Goal: Complete application form

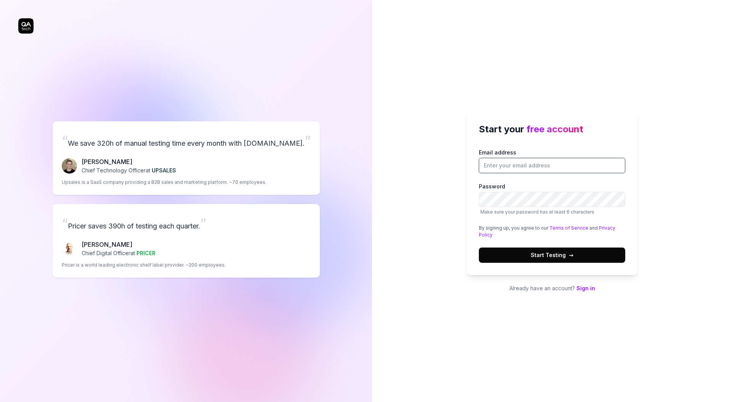
click at [572, 168] on input "Email address" at bounding box center [552, 165] width 146 height 15
paste input "[PERSON_NAME][EMAIL_ADDRESS][PERSON_NAME][DOMAIN_NAME]"
type input "[PERSON_NAME][EMAIL_ADDRESS][PERSON_NAME][DOMAIN_NAME]"
click at [499, 252] on button "Start Testing →" at bounding box center [552, 254] width 146 height 15
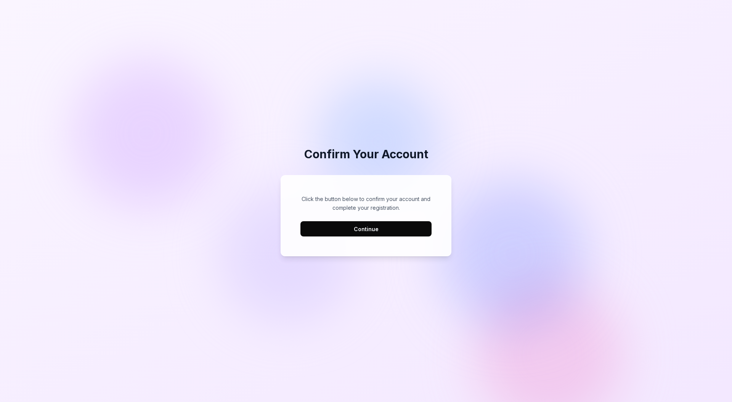
click at [385, 235] on button "Continue" at bounding box center [365, 228] width 131 height 15
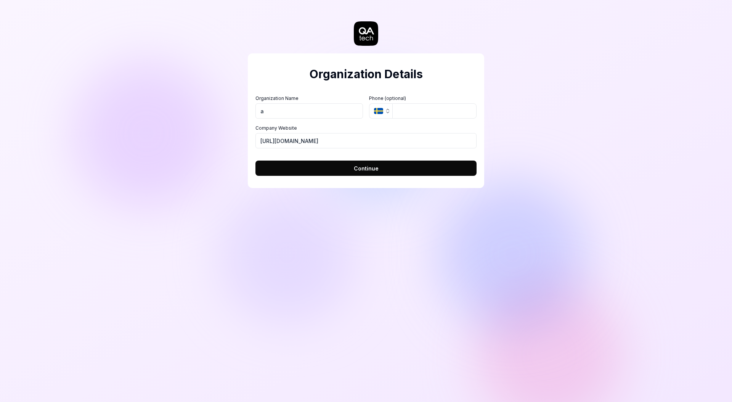
type input "a"
click at [365, 168] on span "Continue" at bounding box center [366, 168] width 25 height 8
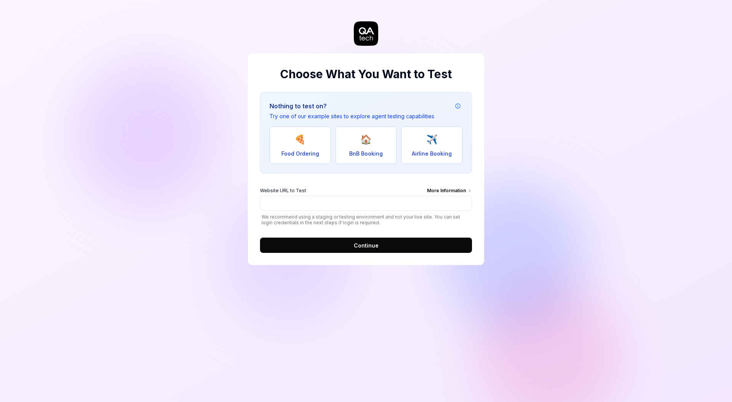
click at [352, 149] on button "🏠 BnB Booking" at bounding box center [366, 145] width 61 height 38
type input "[URL][DOMAIN_NAME]"
click at [374, 231] on form "Website URL to Test More Information [URL][DOMAIN_NAME] We recommend using a st…" at bounding box center [366, 218] width 212 height 70
click at [374, 236] on form "Website URL to Test More Information [URL][DOMAIN_NAME] We recommend using a st…" at bounding box center [366, 218] width 212 height 70
click at [356, 244] on span "Continue" at bounding box center [366, 245] width 25 height 8
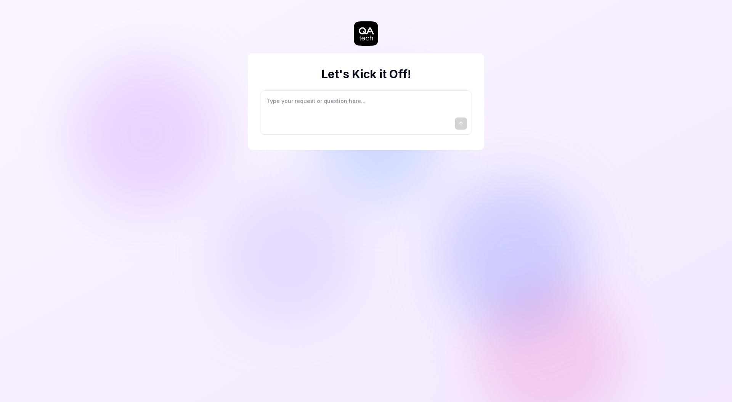
type textarea "*"
type textarea "I"
type textarea "*"
type textarea "I"
type textarea "*"
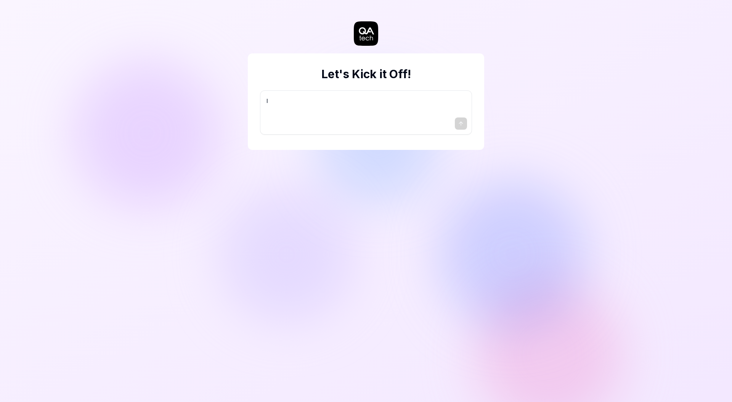
type textarea "I w"
type textarea "*"
type textarea "I wa"
type textarea "*"
type textarea "I wan"
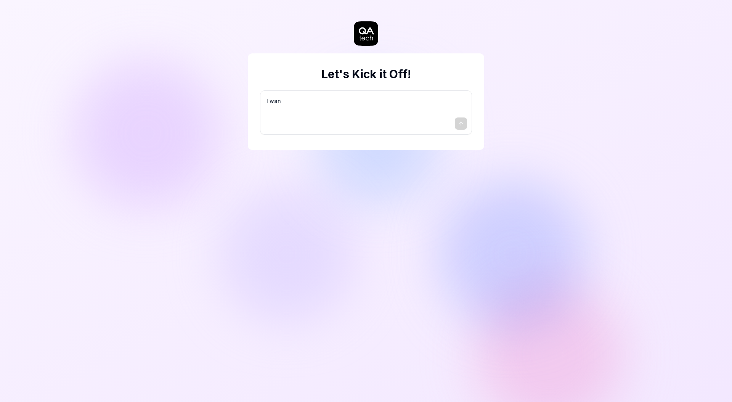
type textarea "*"
type textarea "I want"
type textarea "*"
type textarea "I want"
type textarea "*"
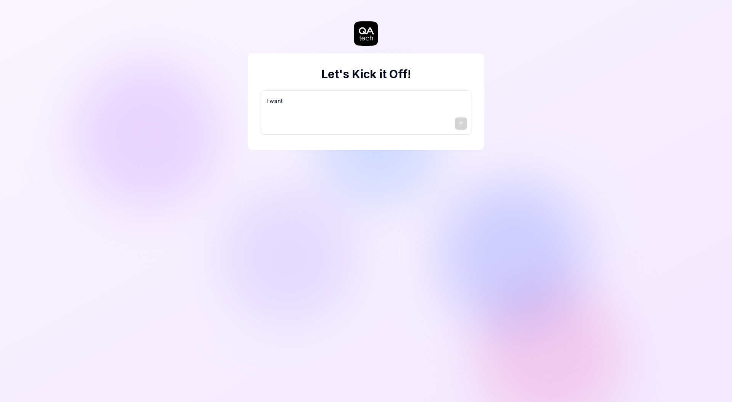
type textarea "I want a"
type textarea "*"
type textarea "I want a"
type textarea "*"
type textarea "I want a g"
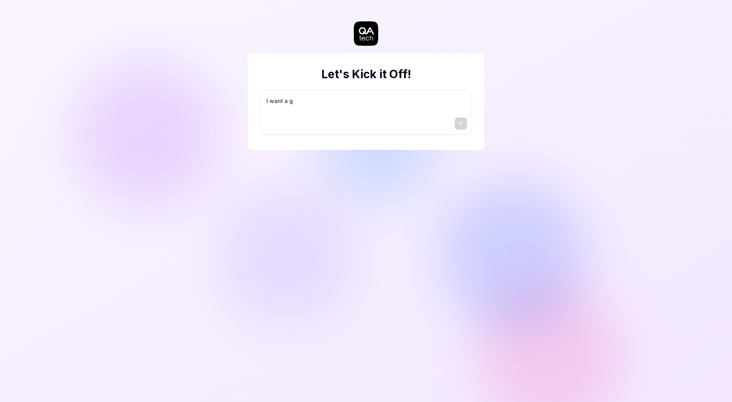
type textarea "*"
type textarea "I want a go"
type textarea "*"
type textarea "I want a goo"
type textarea "*"
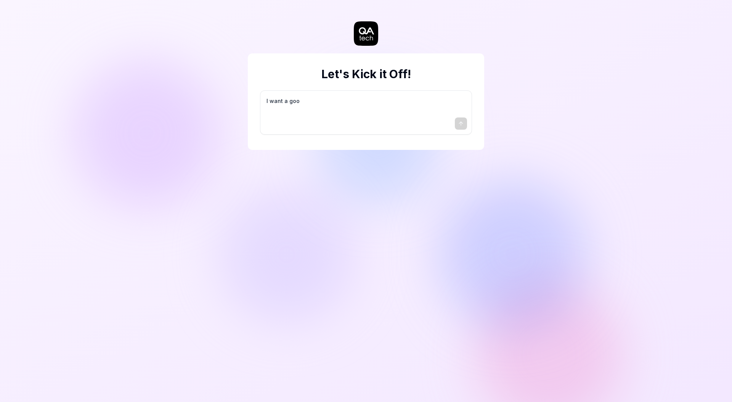
type textarea "I want a good"
type textarea "*"
type textarea "I want a good"
type textarea "*"
type textarea "I want a good t"
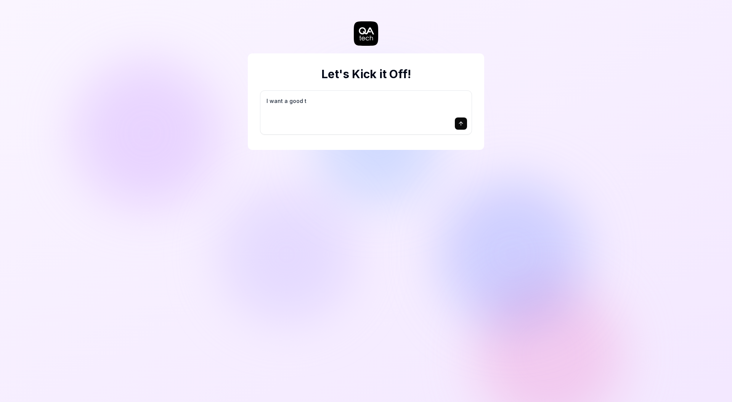
type textarea "*"
type textarea "I want a good te"
type textarea "*"
type textarea "I want a good tes"
type textarea "*"
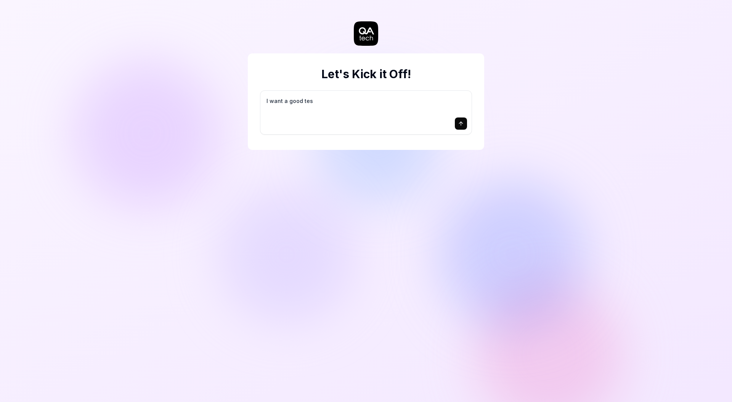
type textarea "I want a good test"
type textarea "*"
type textarea "I want a good test"
type textarea "*"
type textarea "I want a good test s"
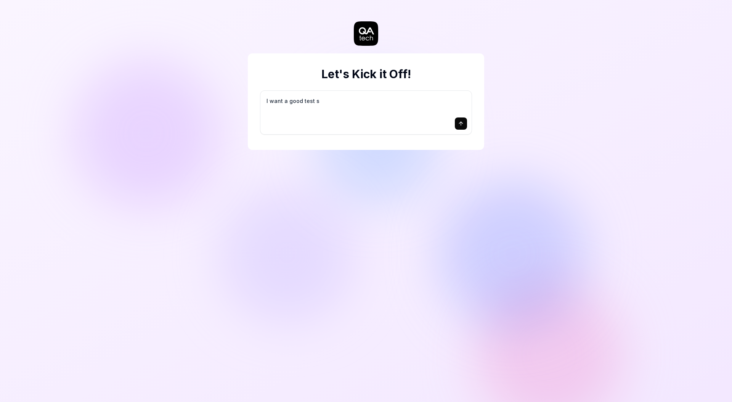
type textarea "*"
type textarea "I want a good test se"
type textarea "*"
type textarea "I want a good test set"
type textarea "*"
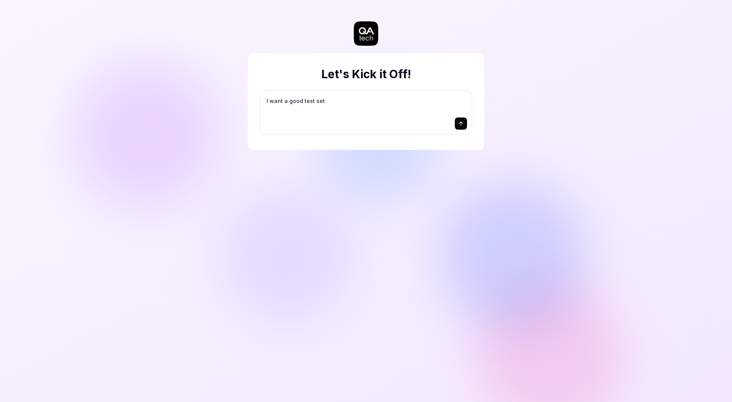
type textarea "I want a good test setu"
type textarea "*"
type textarea "I want a good test setup"
type textarea "*"
type textarea "I want a good test setup"
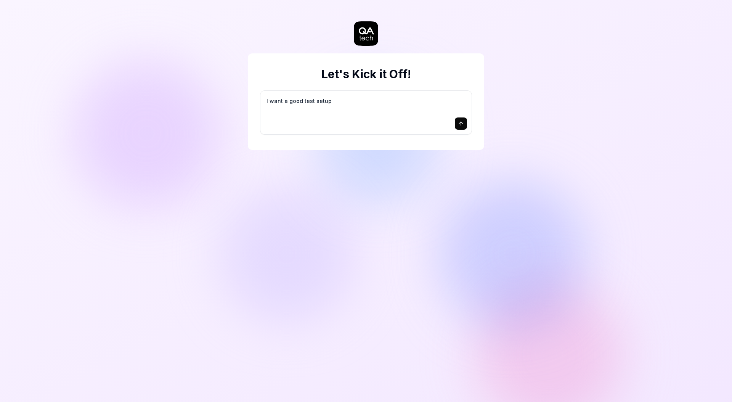
type textarea "*"
type textarea "I want a good test setup f"
type textarea "*"
type textarea "I want a good test setup fo"
type textarea "*"
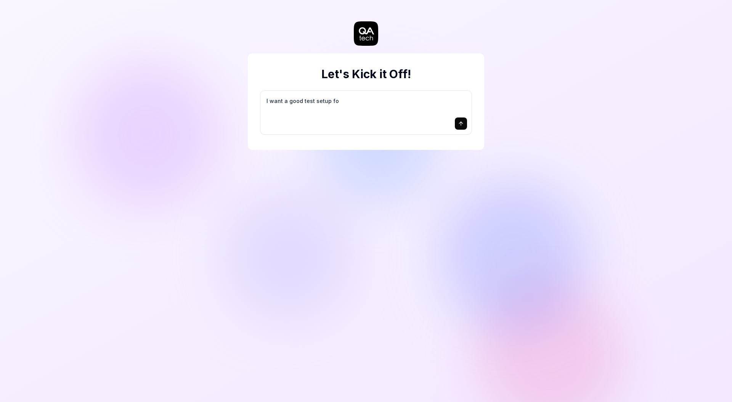
type textarea "I want a good test setup for"
type textarea "*"
type textarea "I want a good test setup for"
type textarea "*"
type textarea "I want a good test setup for m"
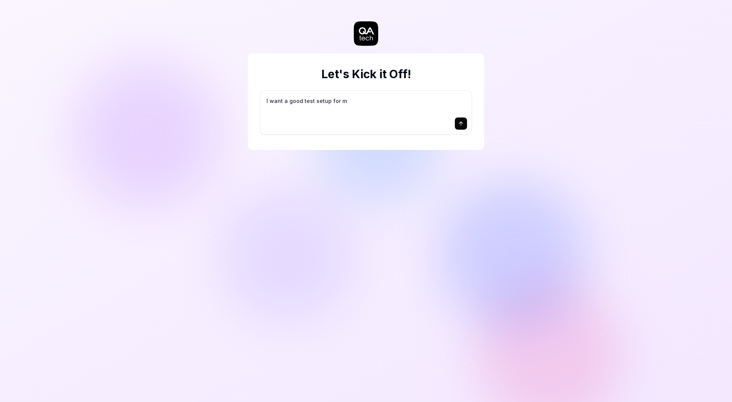
type textarea "*"
type textarea "I want a good test setup for my"
type textarea "*"
type textarea "I want a good test setup for my"
type textarea "*"
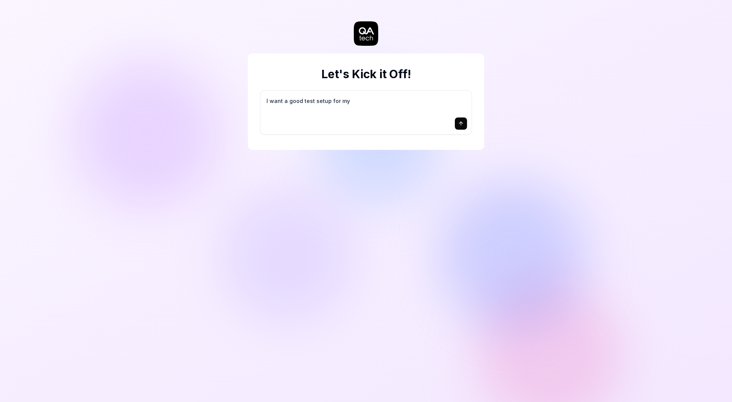
type textarea "I want a good test setup for my s"
type textarea "*"
type textarea "I want a good test setup for my si"
type textarea "*"
type textarea "I want a good test setup for my sit"
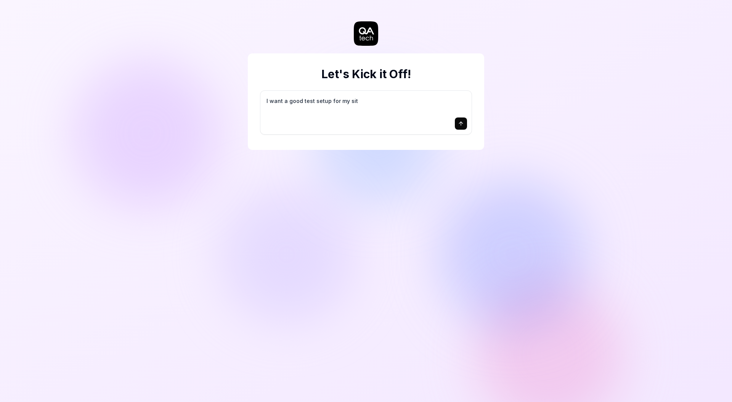
type textarea "*"
type textarea "I want a good test setup for my site"
type textarea "*"
type textarea "I want a good test setup for my site"
type textarea "*"
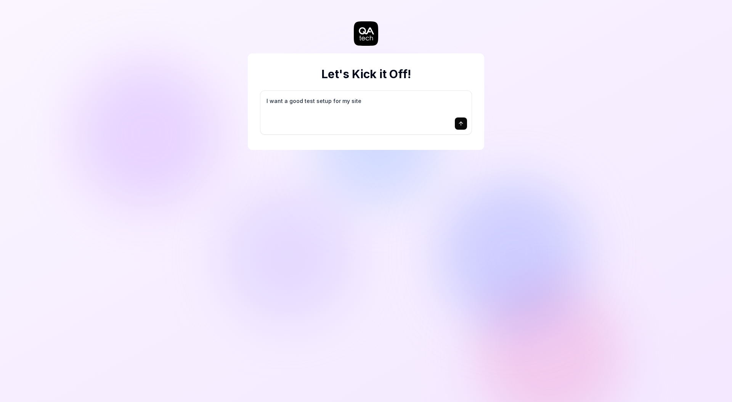
type textarea "I want a good test setup for my site -"
type textarea "*"
type textarea "I want a good test setup for my site -"
type textarea "*"
type textarea "I want a good test setup for my site - h"
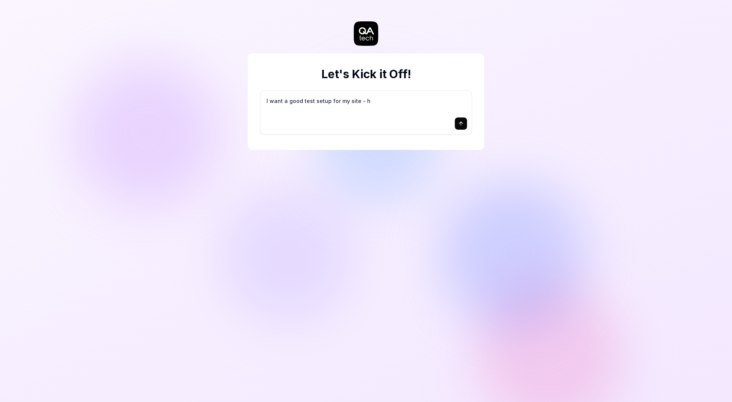
type textarea "*"
type textarea "I want a good test setup for my site - he"
type textarea "*"
type textarea "I want a good test setup for my site - hel"
type textarea "*"
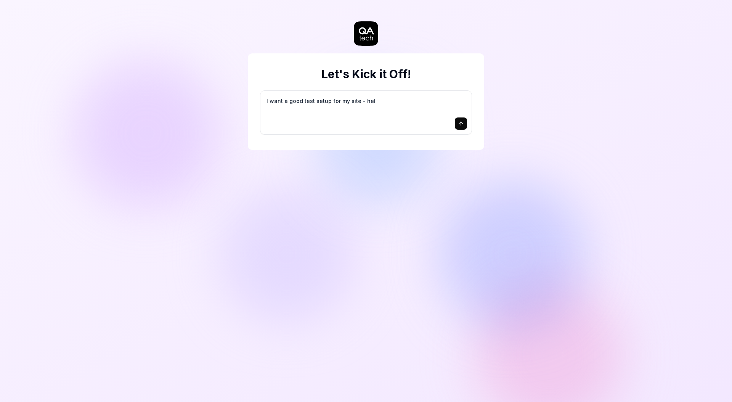
type textarea "I want a good test setup for my site - help"
type textarea "*"
type textarea "I want a good test setup for my site - help"
type textarea "*"
type textarea "I want a good test setup for my site - help m"
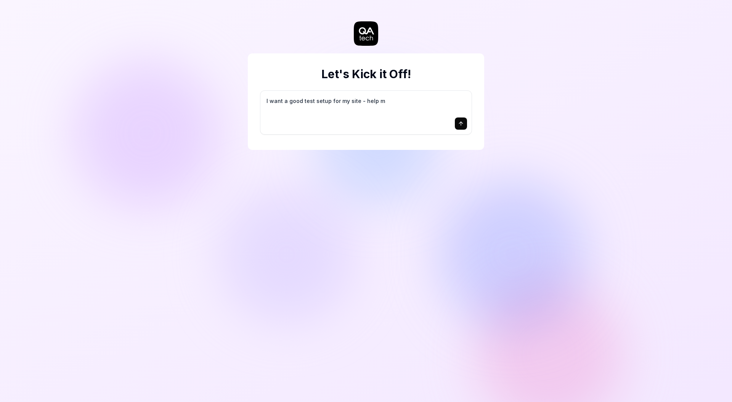
type textarea "*"
type textarea "I want a good test setup for my site - help me"
type textarea "*"
type textarea "I want a good test setup for my site - help me"
type textarea "*"
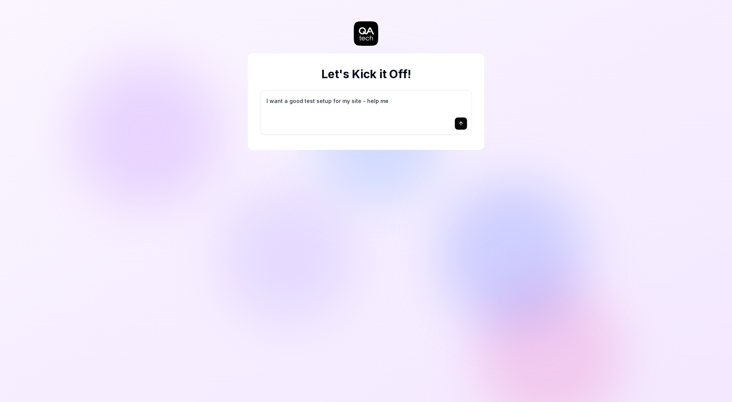
type textarea "I want a good test setup for my site - help me c"
type textarea "*"
type textarea "I want a good test setup for my site - help me cr"
type textarea "*"
type textarea "I want a good test setup for my site - help me cre"
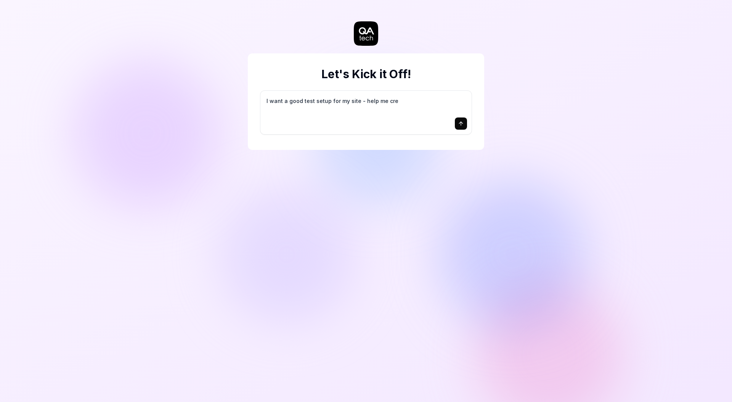
type textarea "*"
type textarea "I want a good test setup for my site - help me crea"
type textarea "*"
type textarea "I want a good test setup for my site - help me creat"
type textarea "*"
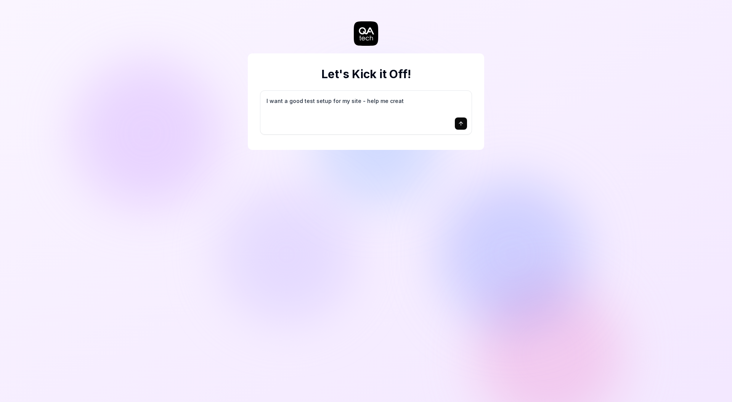
type textarea "I want a good test setup for my site - help me create"
type textarea "*"
type textarea "I want a good test setup for my site - help me create"
type textarea "*"
type textarea "I want a good test setup for my site - help me create t"
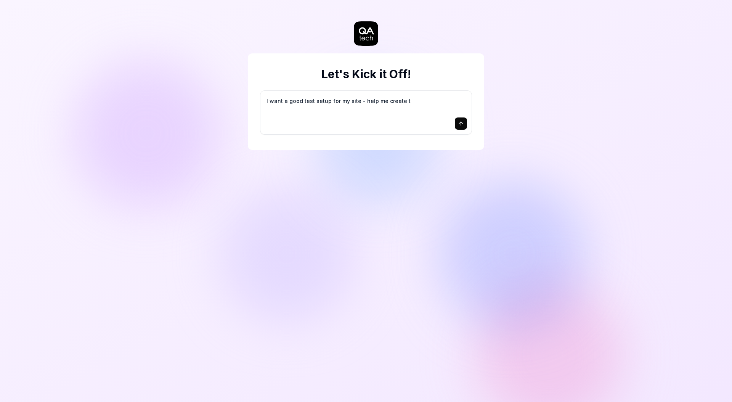
type textarea "*"
type textarea "I want a good test setup for my site - help me create th"
type textarea "*"
type textarea "I want a good test setup for my site - help me create the"
type textarea "*"
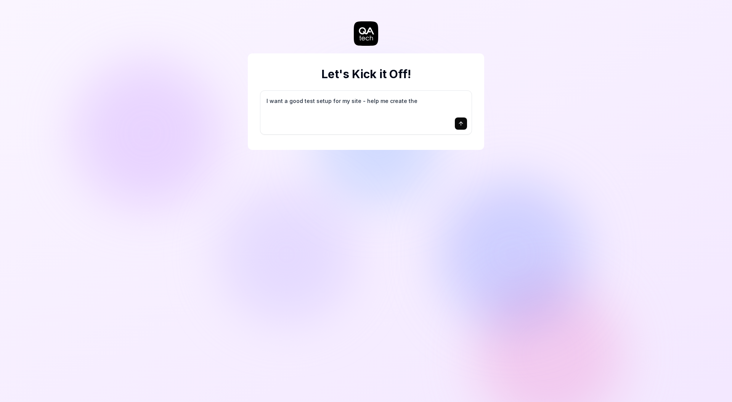
type textarea "I want a good test setup for my site - help me create the"
type textarea "*"
type textarea "I want a good test setup for my site - help me create the f"
type textarea "*"
type textarea "I want a good test setup for my site - help me create the fi"
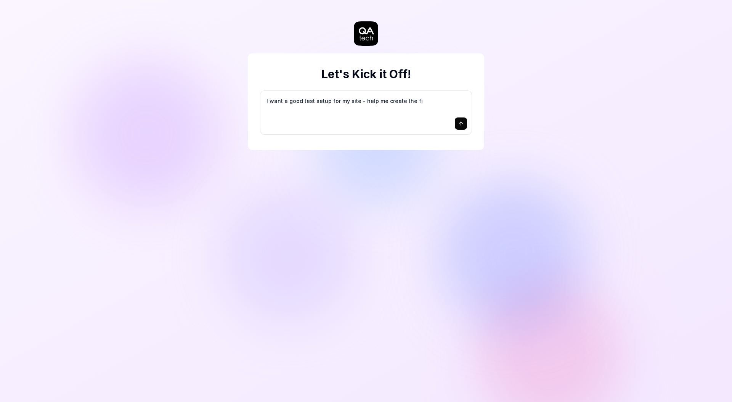
type textarea "*"
type textarea "I want a good test setup for my site - help me create the fir"
type textarea "*"
type textarea "I want a good test setup for my site - help me create the firs"
type textarea "*"
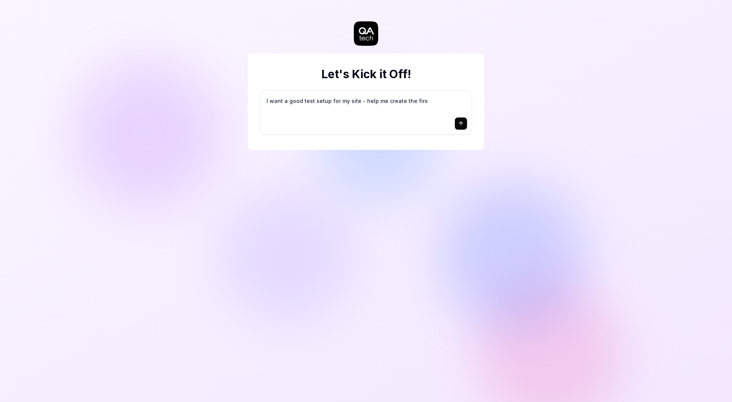
type textarea "I want a good test setup for my site - help me create the first"
type textarea "*"
type textarea "I want a good test setup for my site - help me create the first"
type textarea "*"
type textarea "I want a good test setup for my site - help me create the first 3"
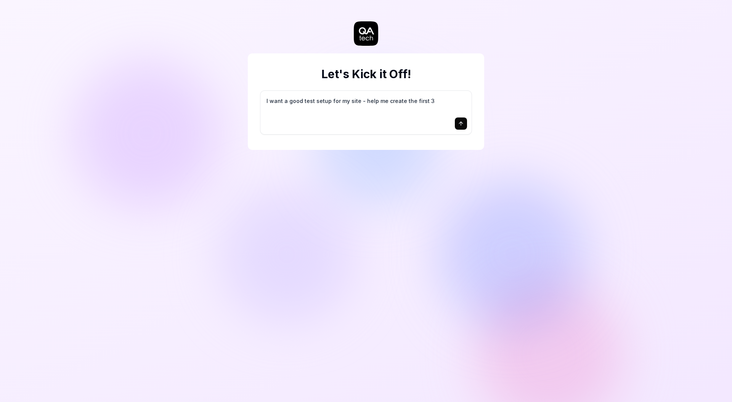
type textarea "*"
type textarea "I want a good test setup for my site - help me create the first 3-"
type textarea "*"
type textarea "I want a good test setup for my site - help me create the first 3-5"
type textarea "*"
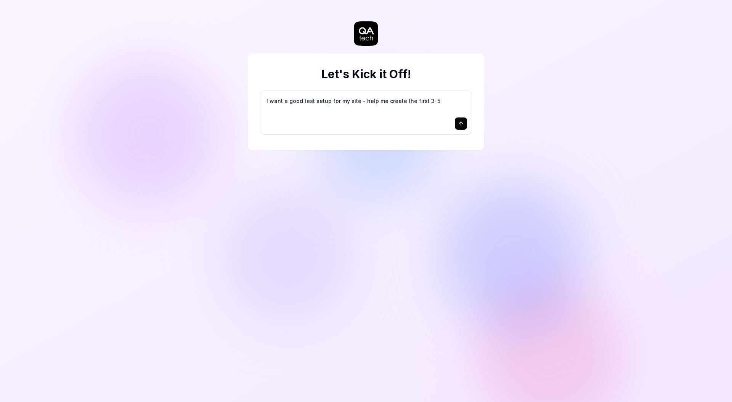
type textarea "I want a good test setup for my site - help me create the first 3-5"
type textarea "*"
type textarea "I want a good test setup for my site - help me create the first 3-5 t"
type textarea "*"
type textarea "I want a good test setup for my site - help me create the first 3-5 te"
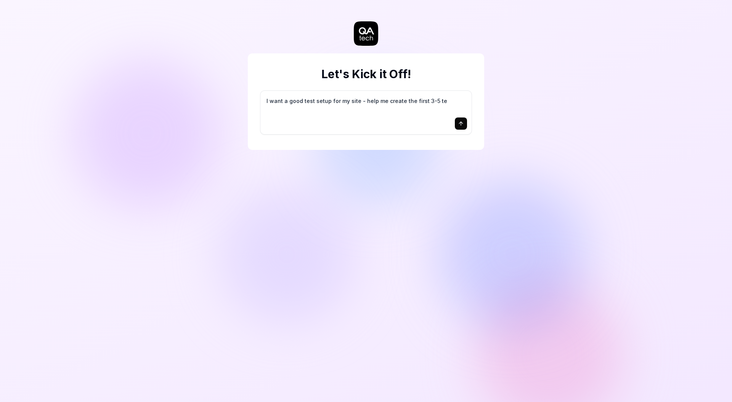
type textarea "*"
type textarea "I want a good test setup for my site - help me create the first 3-5 tes"
type textarea "*"
type textarea "I want a good test setup for my site - help me create the first 3-5 test"
type textarea "*"
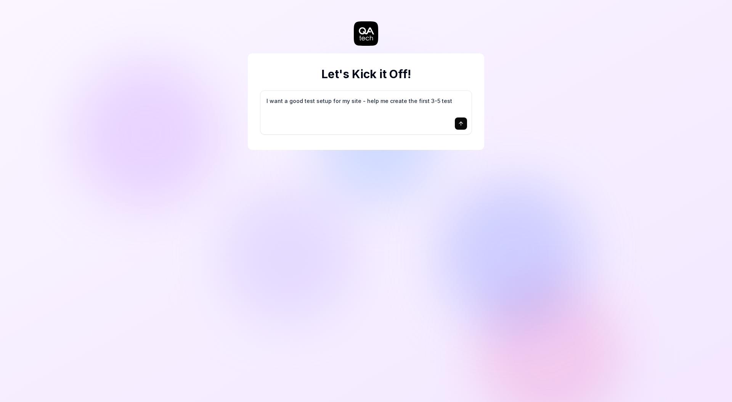
type textarea "I want a good test setup for my site - help me create the first 3-5 test"
type textarea "*"
type textarea "I want a good test setup for my site - help me create the first 3-5 test c"
type textarea "*"
type textarea "I want a good test setup for my site - help me create the first 3-5 test ca"
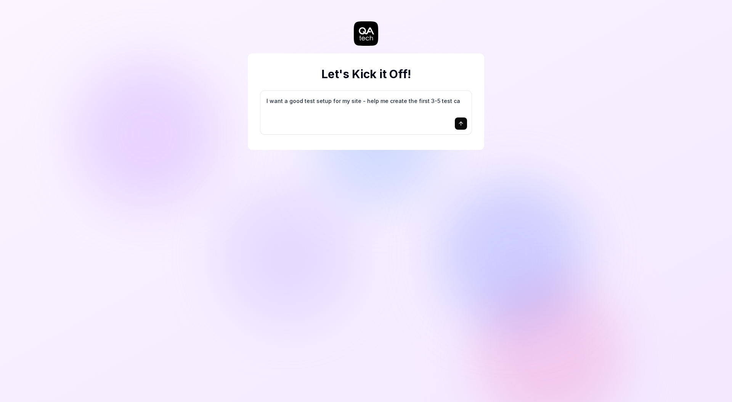
type textarea "*"
type textarea "I want a good test setup for my site - help me create the first 3-5 test cas"
type textarea "*"
type textarea "I want a good test setup for my site - help me create the first 3-5 test case"
type textarea "*"
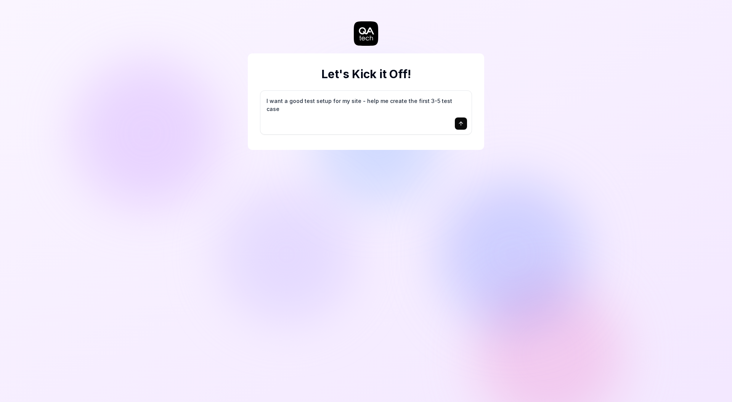
type textarea "I want a good test setup for my site - help me create the first 3-5 test cases"
click at [450, 124] on div at bounding box center [366, 123] width 202 height 12
click at [453, 124] on div at bounding box center [366, 123] width 202 height 12
click at [456, 125] on button "submit" at bounding box center [461, 123] width 12 height 12
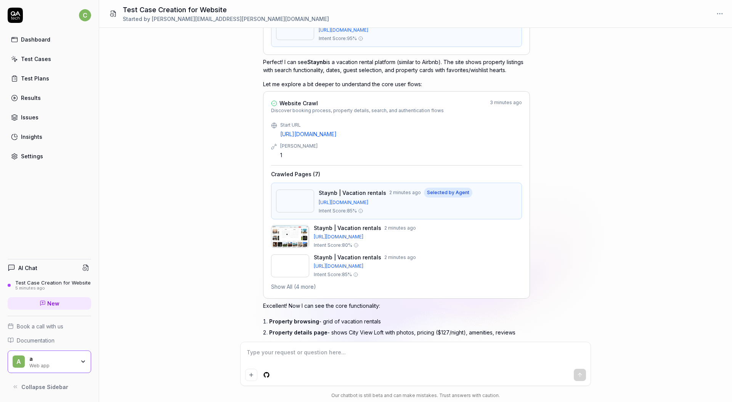
scroll to position [589, 0]
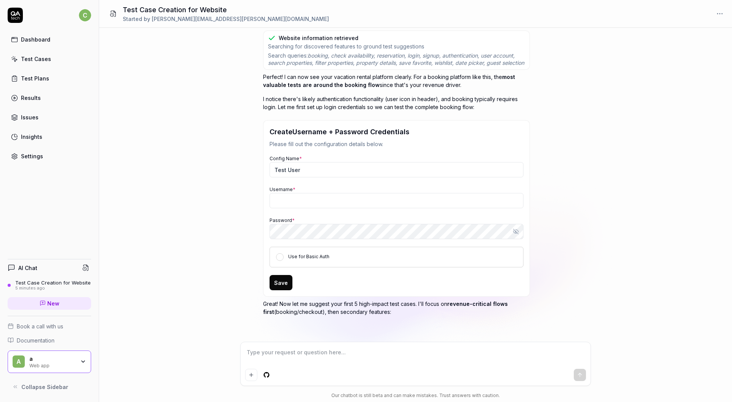
type textarea "*"
